Goal: Navigation & Orientation: Find specific page/section

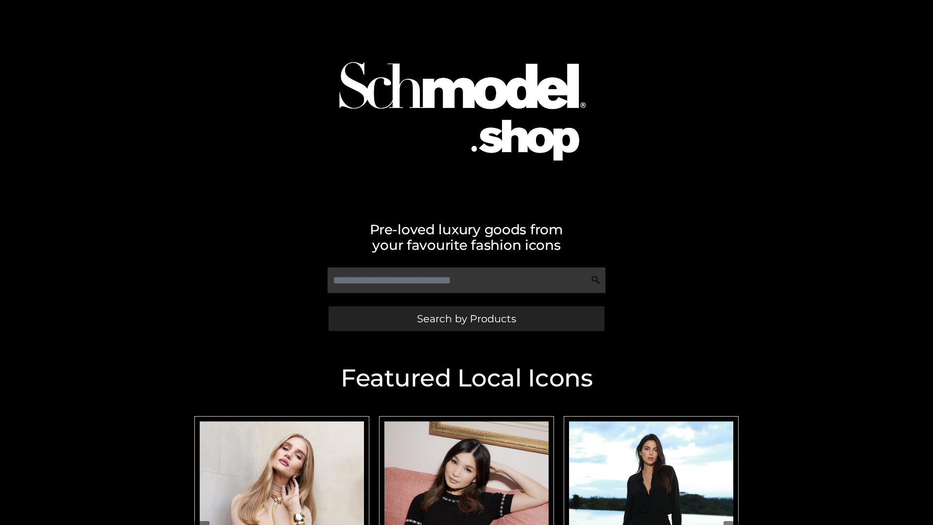
click at [466, 318] on span "Search by Products" at bounding box center [466, 319] width 99 height 10
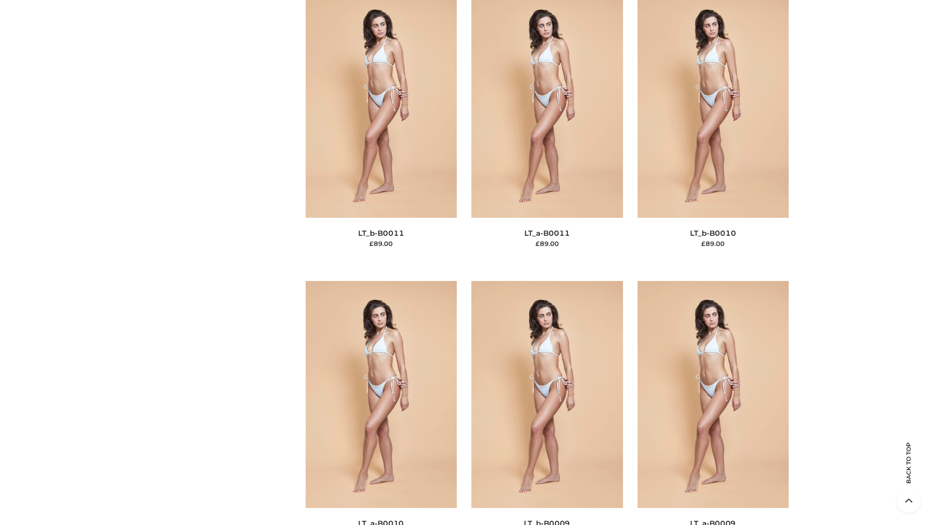
scroll to position [4366, 0]
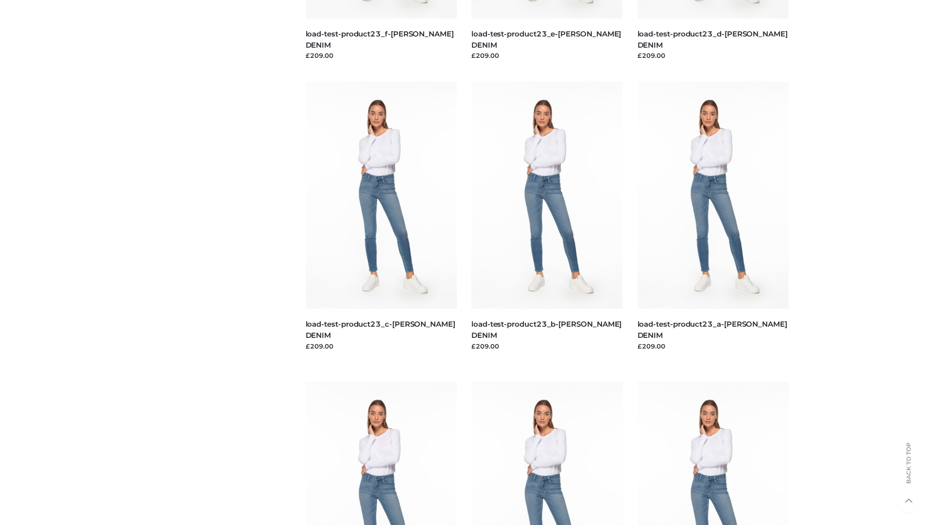
scroll to position [853, 0]
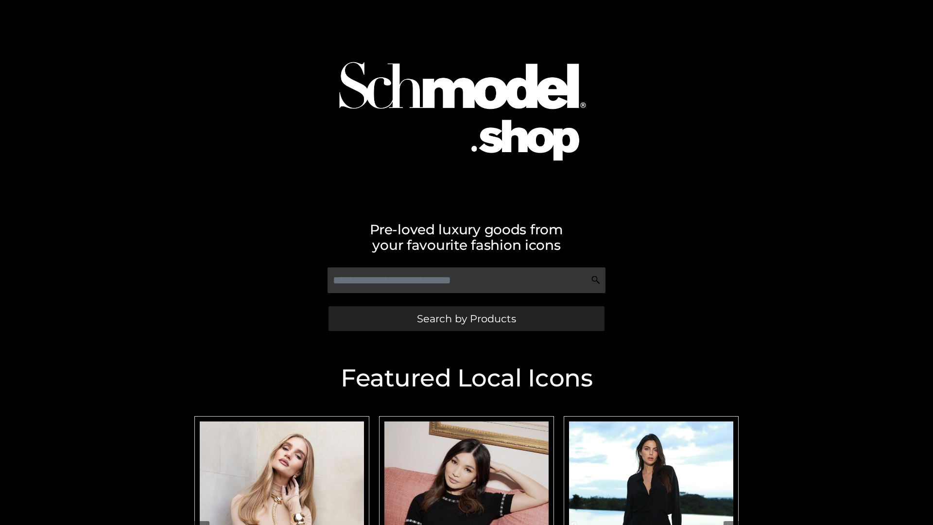
click at [466, 318] on span "Search by Products" at bounding box center [466, 319] width 99 height 10
